Goal: Task Accomplishment & Management: Manage account settings

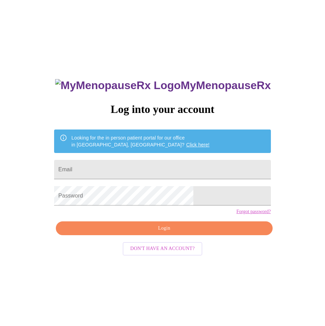
click at [237, 214] on link "Forgot password?" at bounding box center [254, 212] width 35 height 6
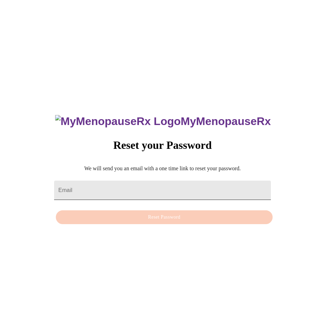
click at [118, 185] on input "Email" at bounding box center [162, 190] width 217 height 19
paste input "[EMAIL_ADDRESS][DOMAIN_NAME]"
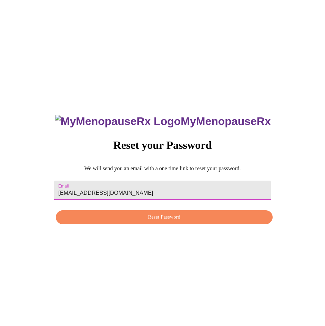
type input "[EMAIL_ADDRESS][DOMAIN_NAME]"
click at [176, 220] on span "Reset Password" at bounding box center [164, 217] width 201 height 9
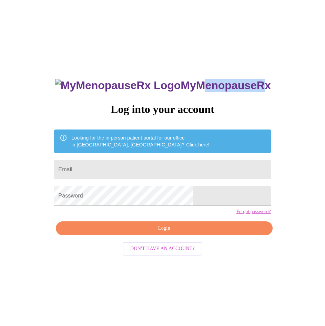
drag, startPoint x: 150, startPoint y: 78, endPoint x: 219, endPoint y: 82, distance: 68.8
click at [219, 82] on h3 "MyMenopauseRx" at bounding box center [163, 85] width 216 height 13
click at [220, 82] on h3 "MyMenopauseRx" at bounding box center [163, 85] width 216 height 13
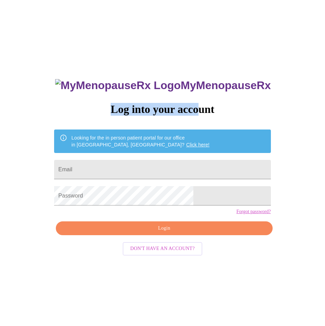
drag, startPoint x: 118, startPoint y: 106, endPoint x: 203, endPoint y: 109, distance: 84.3
click at [203, 109] on h3 "Log into your account" at bounding box center [162, 109] width 217 height 13
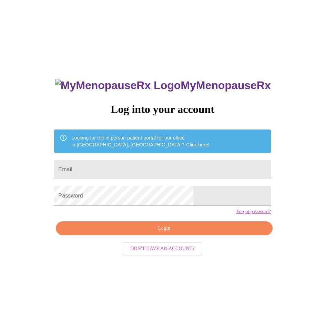
click at [125, 168] on input "Email" at bounding box center [162, 169] width 217 height 19
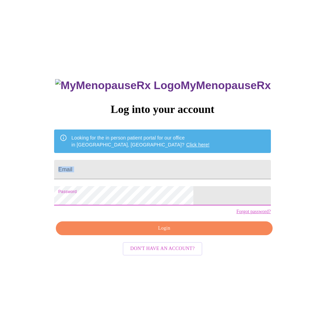
click at [28, 178] on div "MyMenopauseRx Log into your account Looking for the in person patient portal fo…" at bounding box center [163, 198] width 320 height 391
click at [90, 159] on div "MyMenopauseRx Log into your account Looking for the in person patient portal fo…" at bounding box center [162, 231] width 231 height 326
drag, startPoint x: 116, startPoint y: 164, endPoint x: 109, endPoint y: 179, distance: 16.5
click at [116, 164] on input "Email" at bounding box center [162, 169] width 217 height 19
click at [65, 151] on div "MyMenopauseRx Log into your account Looking for the in person patient portal fo…" at bounding box center [163, 198] width 320 height 391
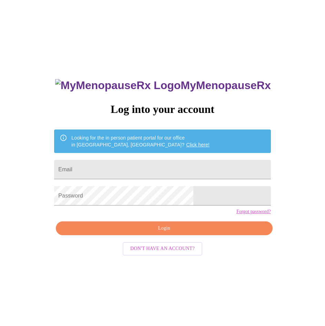
click at [300, 169] on div "MyMenopauseRx Log into your account Looking for the in person patient portal fo…" at bounding box center [163, 198] width 320 height 391
